Goal: Check status

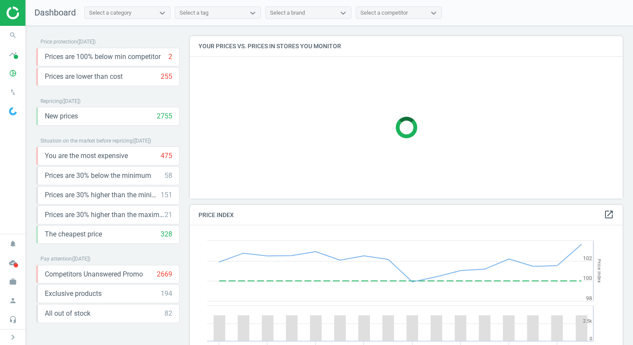
scroll to position [212, 440]
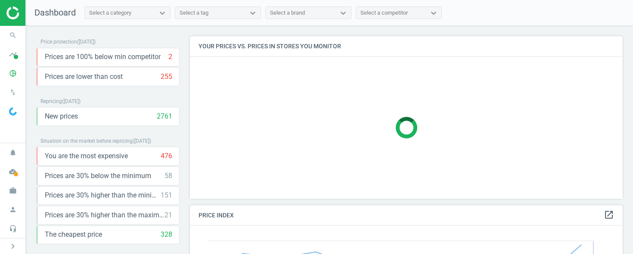
scroll to position [212, 440]
